Goal: Task Accomplishment & Management: Use online tool/utility

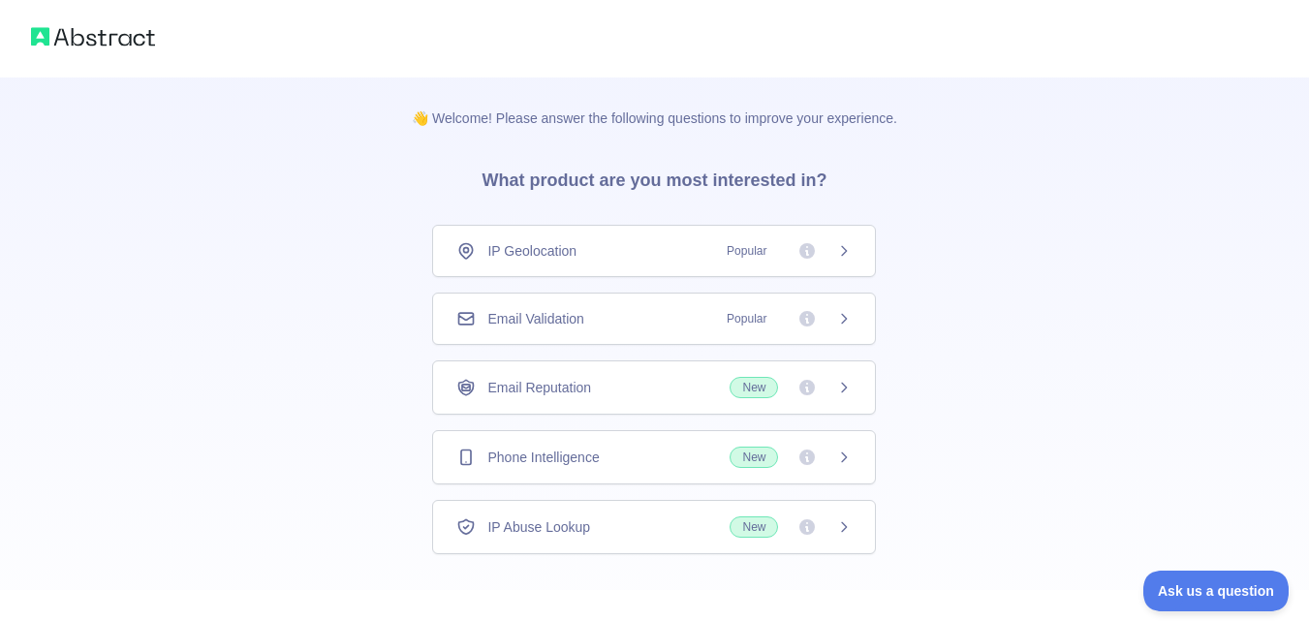
click at [591, 319] on div "Email Validation Popular" at bounding box center [653, 318] width 395 height 19
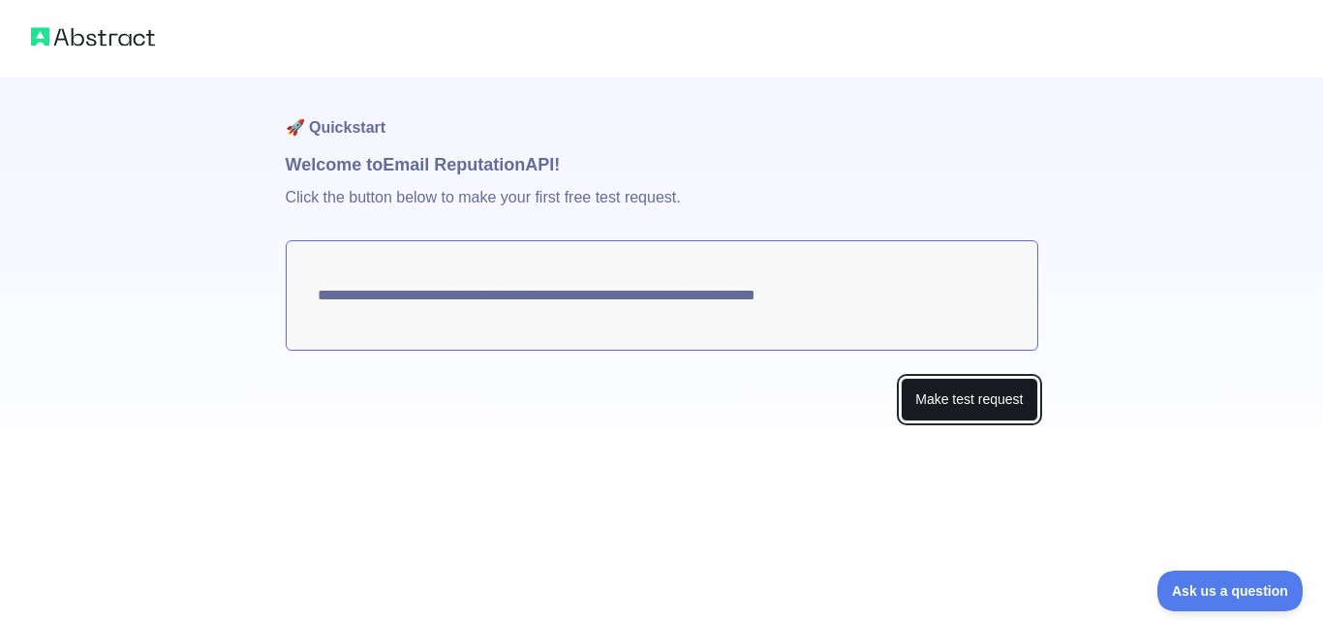
click at [999, 387] on button "Make test request" at bounding box center [969, 400] width 137 height 44
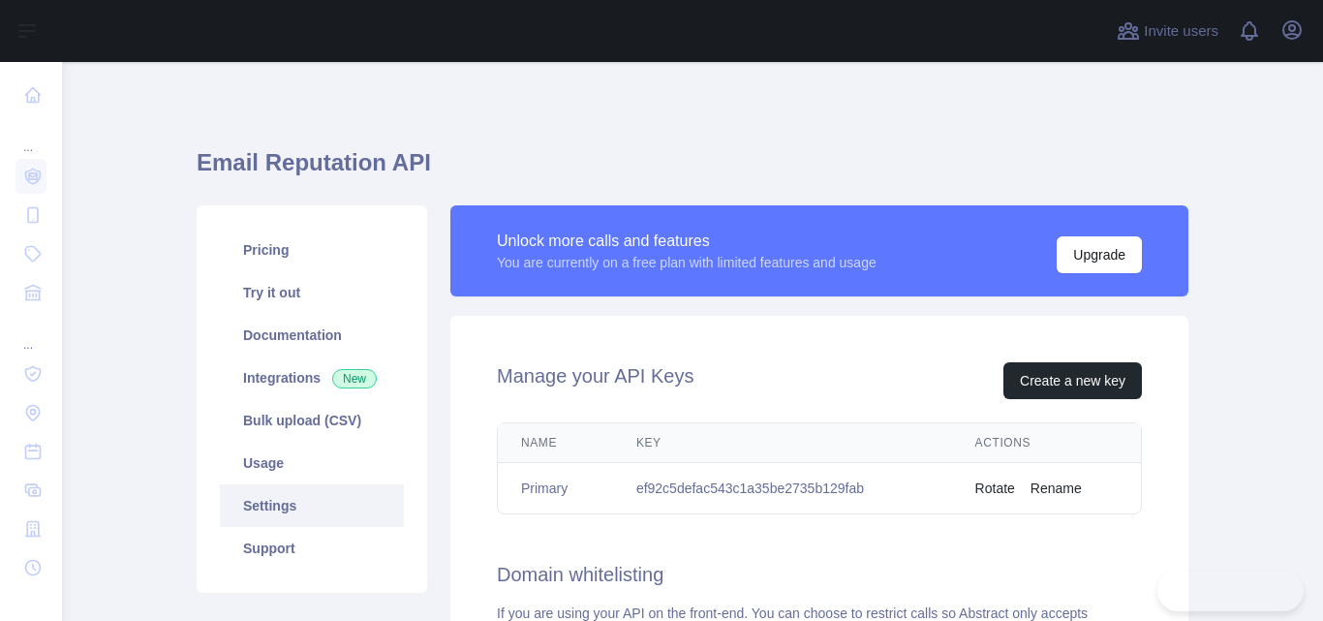
click at [739, 496] on td "ef92c5defac543c1a35be2735b129fab" at bounding box center [782, 488] width 339 height 51
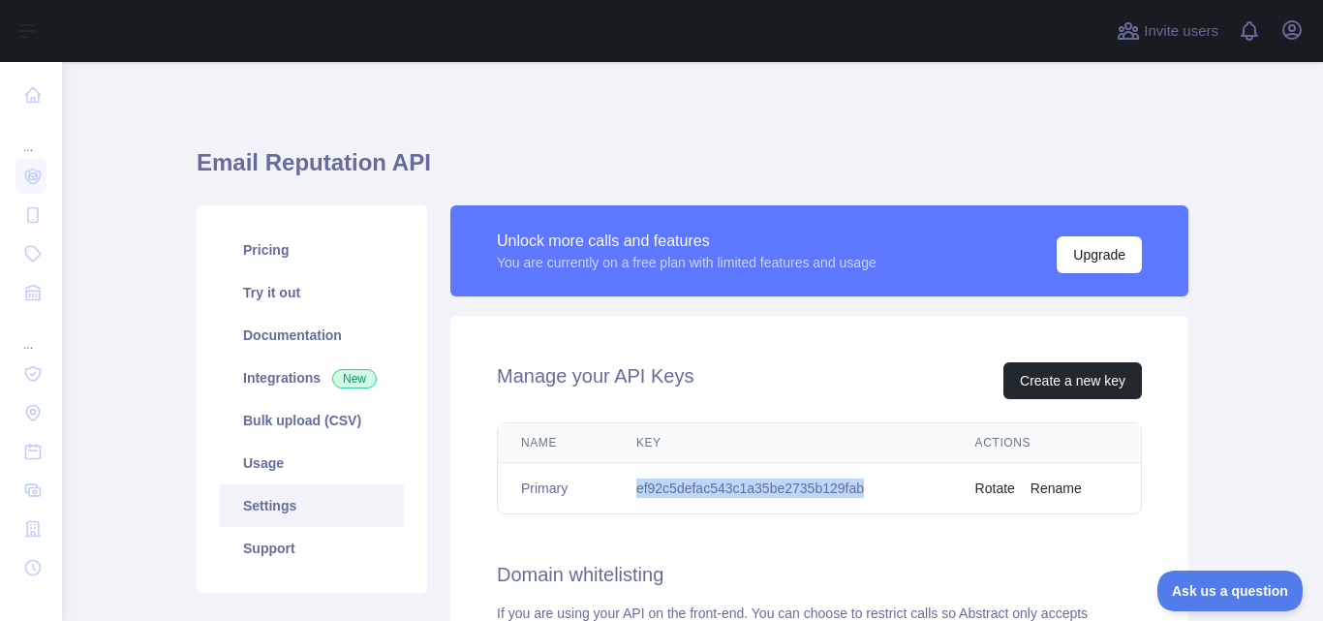
click at [739, 496] on td "ef92c5defac543c1a35be2735b129fab" at bounding box center [782, 488] width 339 height 51
copy td "ef92c5defac543c1a35be2735b129fab"
